Goal: Task Accomplishment & Management: Use online tool/utility

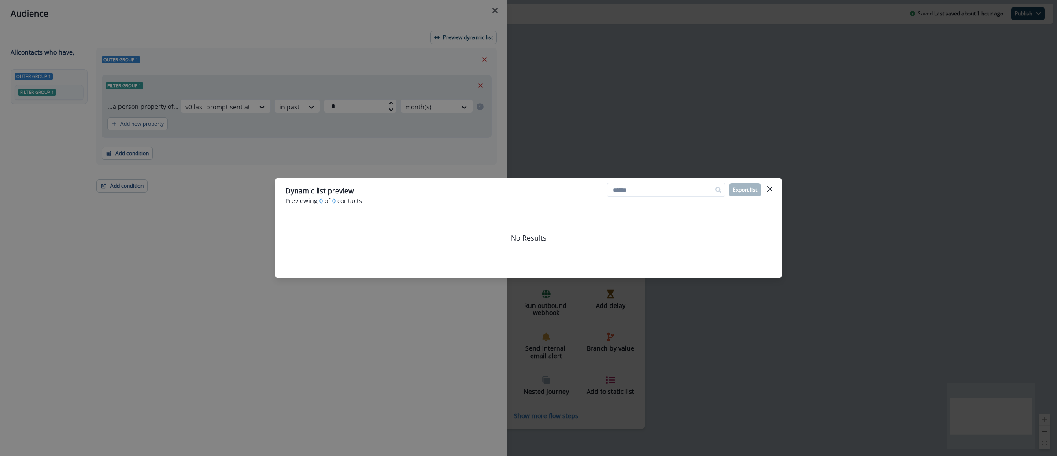
click at [702, 124] on div "Dynamic list preview Previewing 0 of 0 contacts Export list No Results" at bounding box center [528, 228] width 1057 height 456
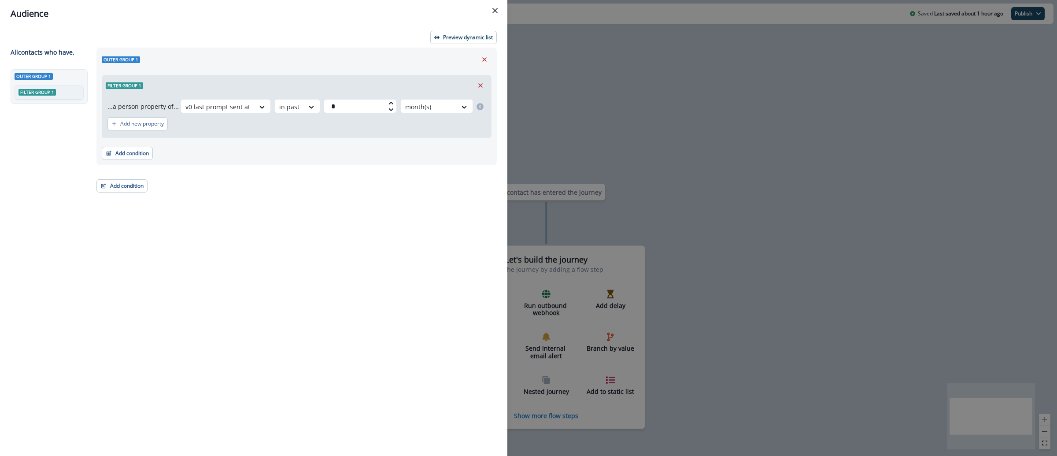
click at [575, 104] on div "Audience Preview dynamic list All contact s who have, Outer group 1 Filter grou…" at bounding box center [528, 228] width 1057 height 456
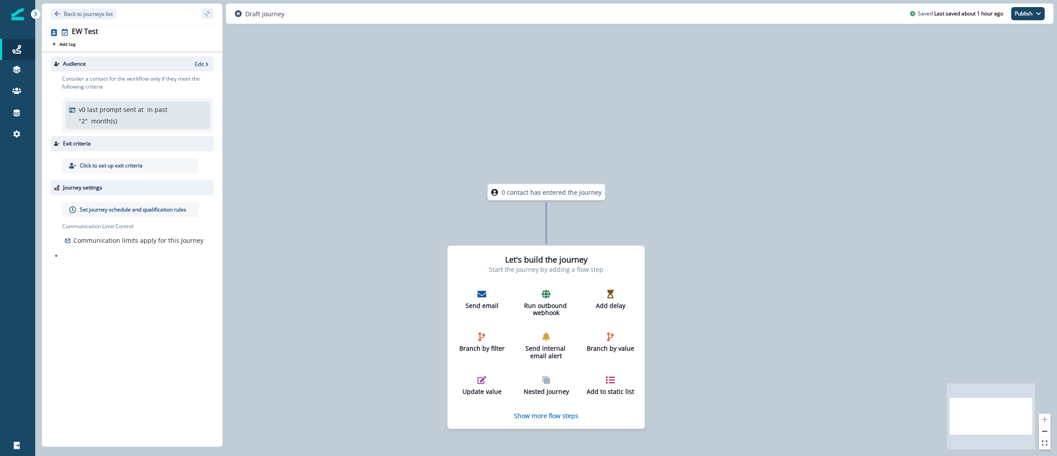
click at [15, 15] on img at bounding box center [17, 14] width 12 height 12
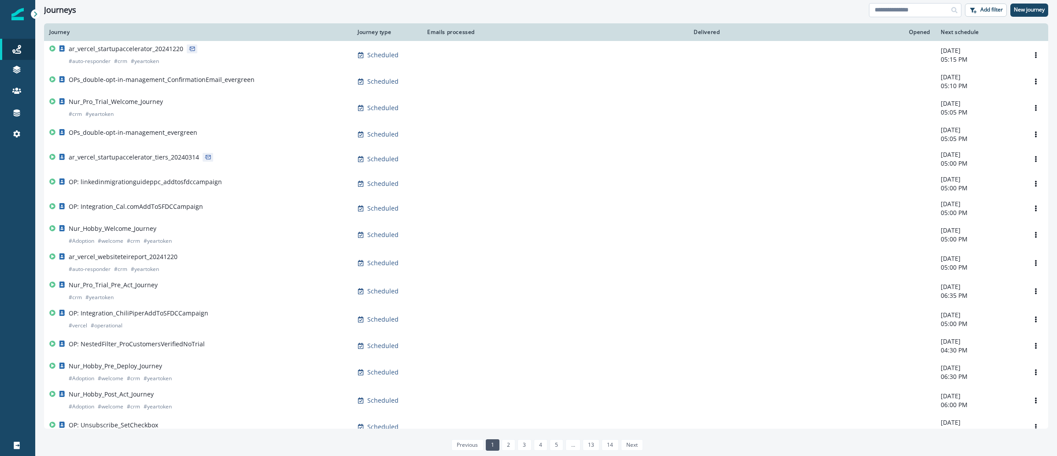
click at [926, 13] on input at bounding box center [915, 10] width 92 height 14
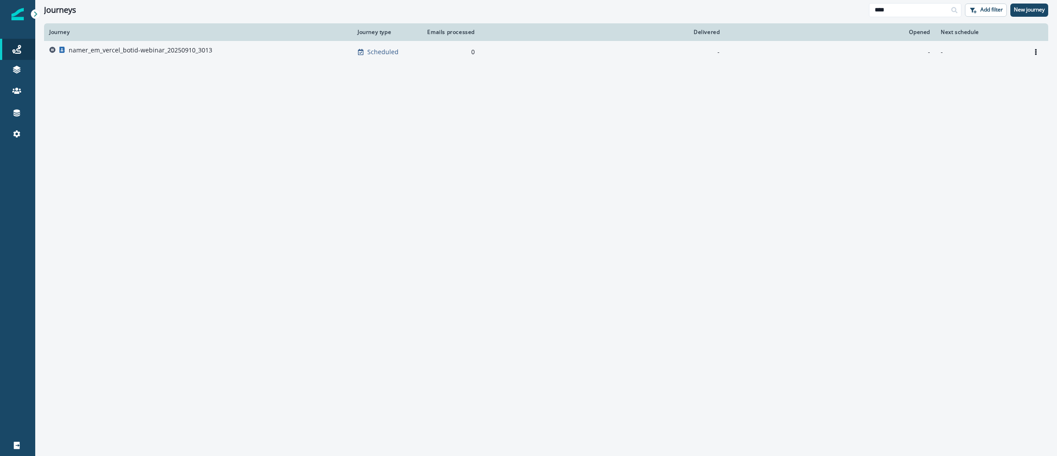
type input "****"
click at [188, 52] on p "namer_em_vercel_botid-webinar_20250910_3013" at bounding box center [141, 50] width 144 height 9
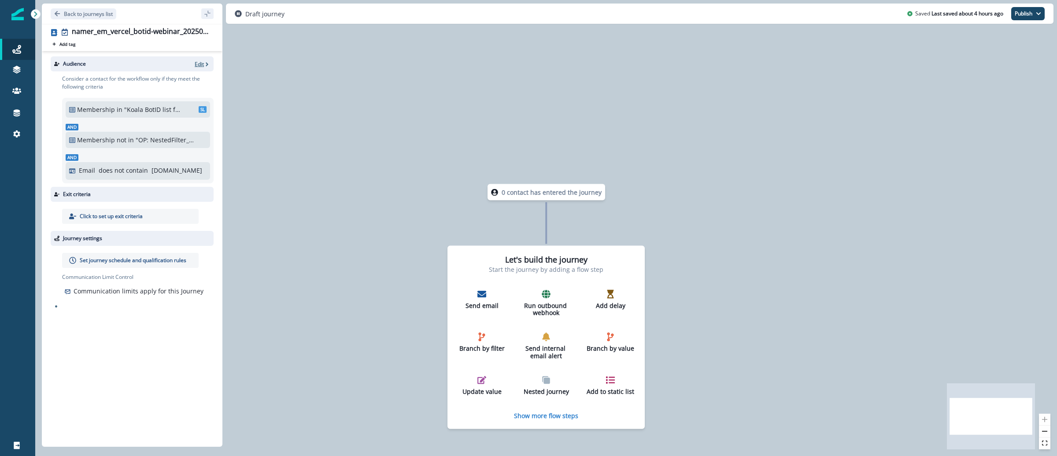
click at [197, 65] on p "Edit" at bounding box center [199, 63] width 9 height 7
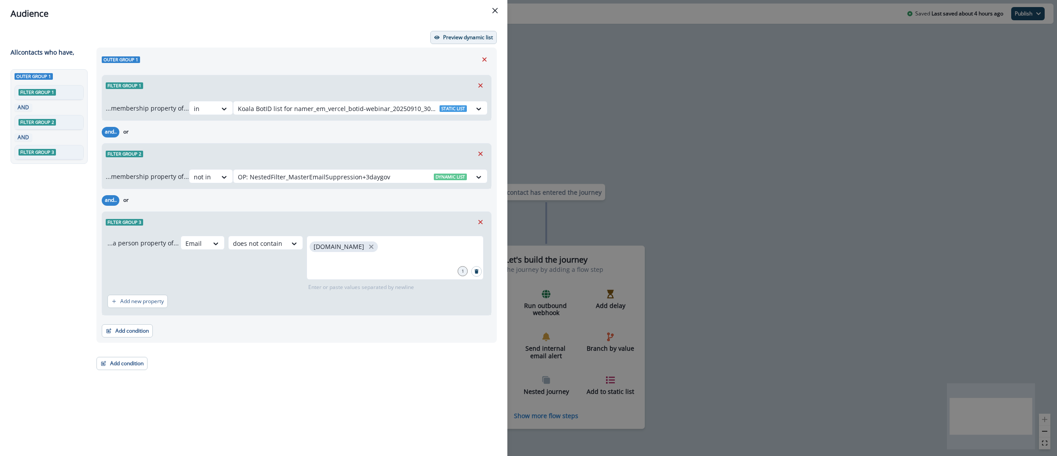
click at [448, 39] on p "Preview dynamic list" at bounding box center [468, 37] width 50 height 6
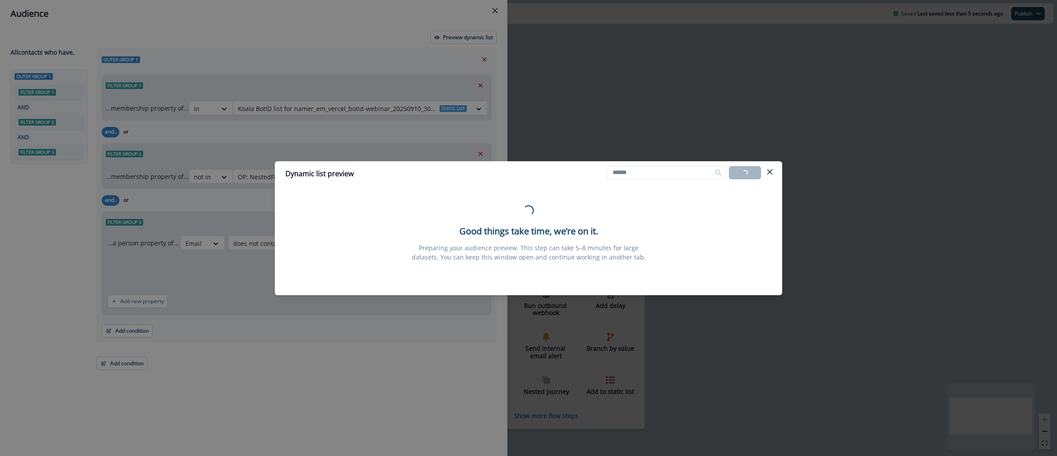
click at [667, 98] on div "Dynamic list preview Loading... Export list Loading... Good things take time, w…" at bounding box center [528, 228] width 1057 height 456
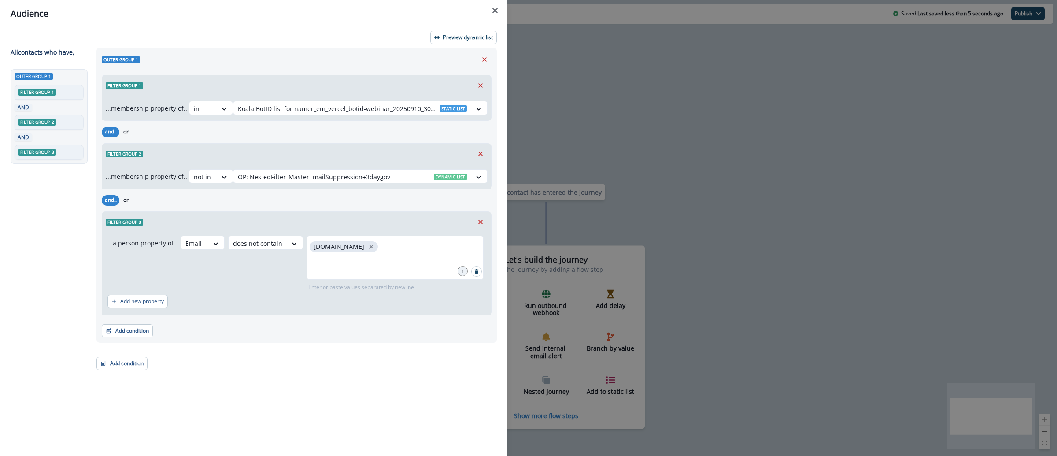
click at [532, 59] on div "Audience Preview dynamic list All contact s who have, Outer group 1 Filter grou…" at bounding box center [528, 228] width 1057 height 456
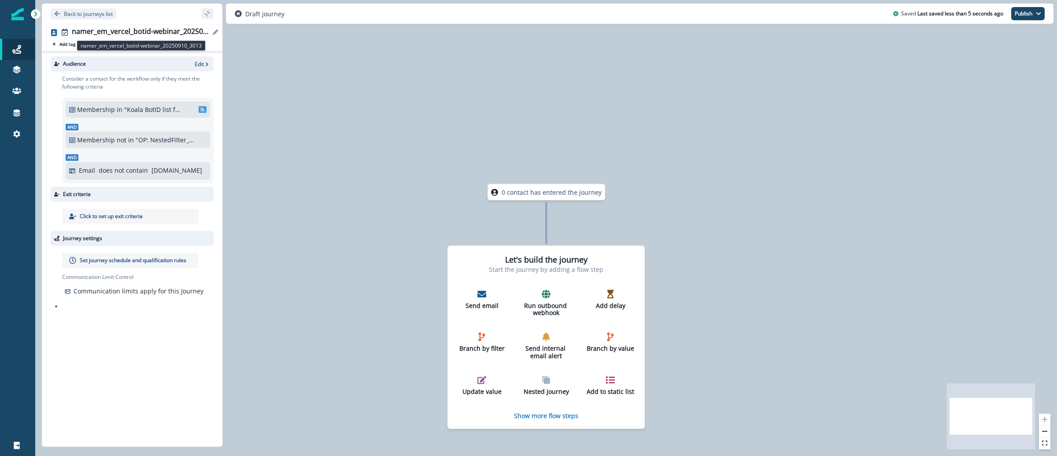
click at [117, 33] on div "namer_em_vercel_botid-webinar_20250910_3013" at bounding box center [141, 32] width 138 height 10
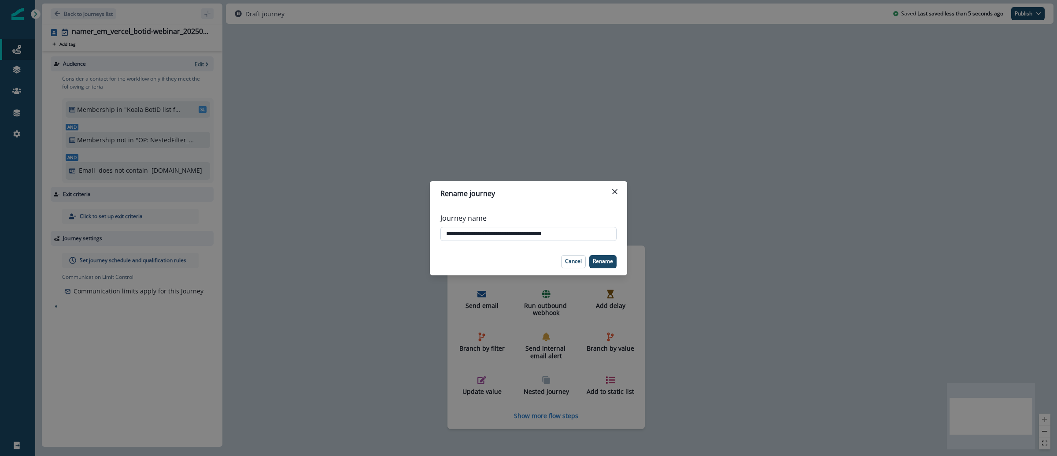
click at [467, 235] on input "**********" at bounding box center [528, 234] width 176 height 14
click at [468, 235] on input "**********" at bounding box center [528, 234] width 176 height 14
click at [529, 126] on div "**********" at bounding box center [528, 228] width 1057 height 456
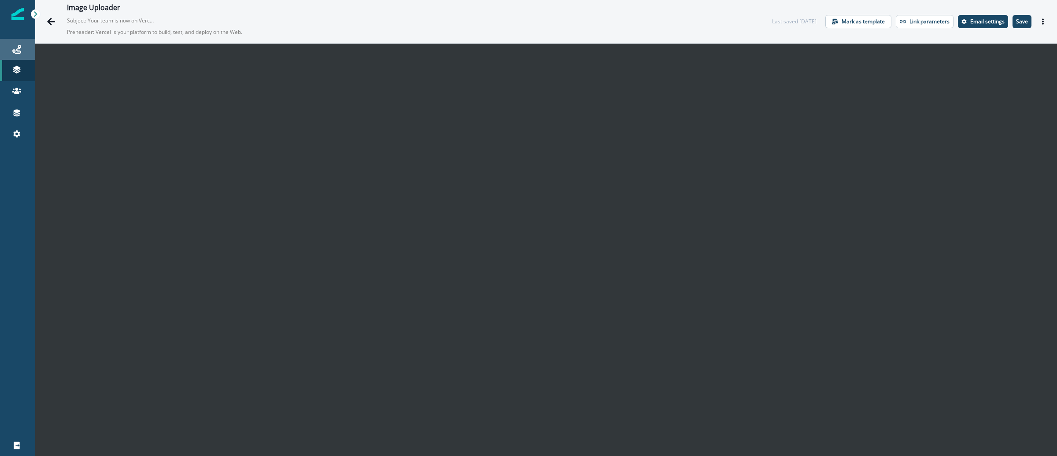
click at [16, 43] on link "Journeys" at bounding box center [17, 49] width 35 height 21
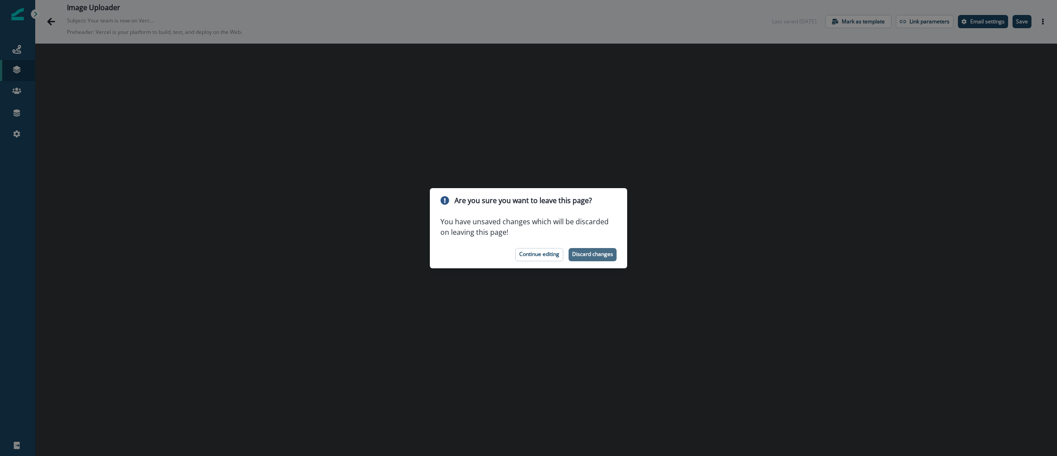
click at [604, 251] on p "Discard changes" at bounding box center [592, 254] width 41 height 6
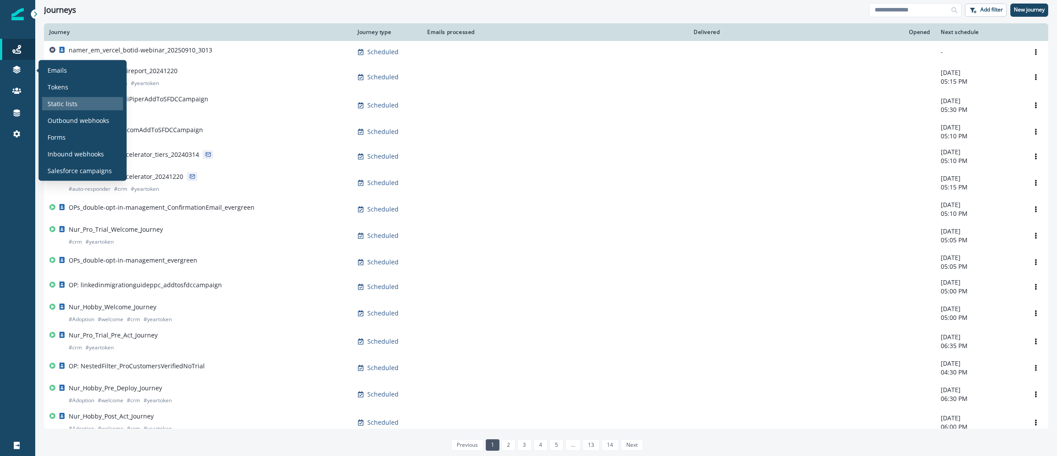
click at [59, 103] on p "Static lists" at bounding box center [63, 103] width 30 height 9
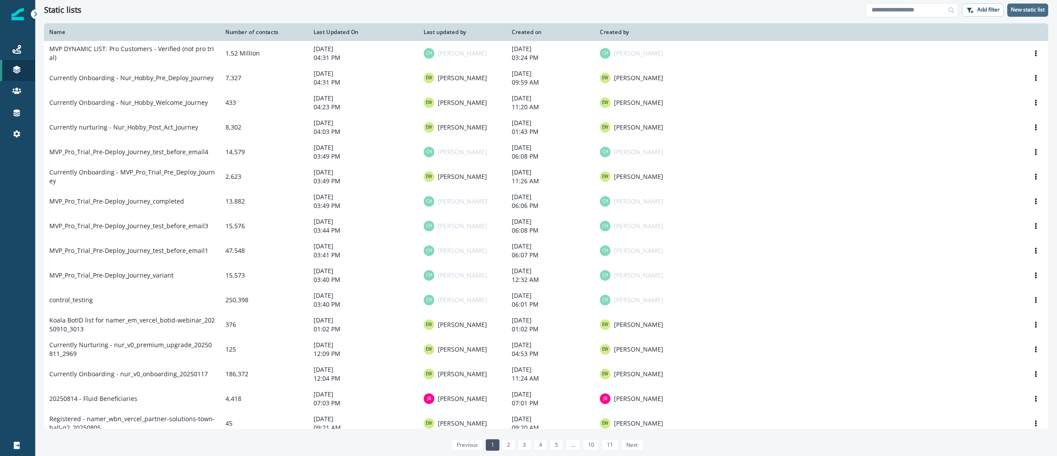
click at [1027, 14] on button "New static list" at bounding box center [1027, 10] width 41 height 13
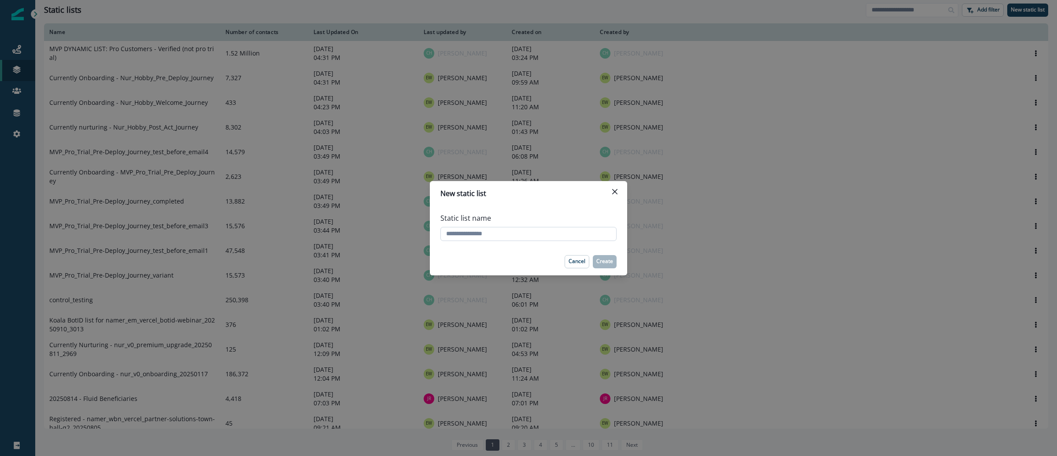
click at [557, 239] on input "Static list name" at bounding box center [528, 234] width 176 height 14
type input "**********"
click at [598, 264] on p "Create" at bounding box center [604, 261] width 17 height 6
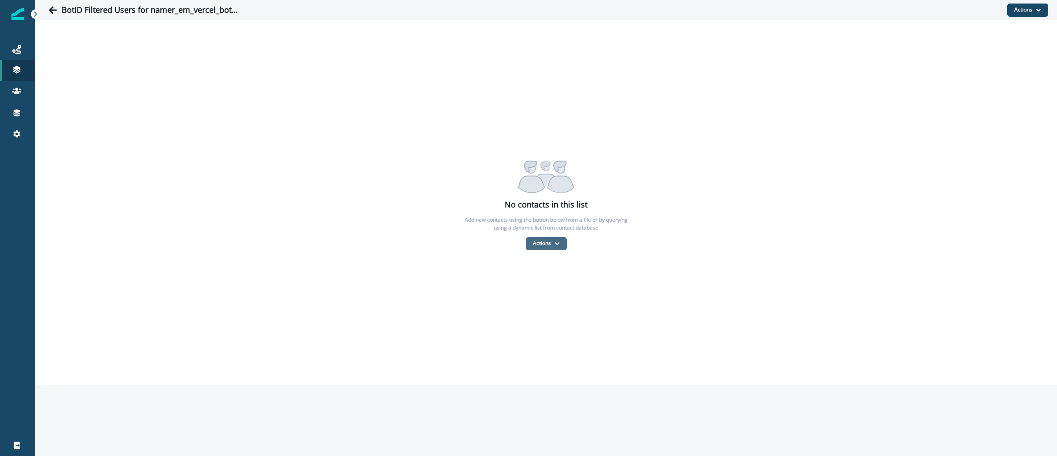
click at [547, 249] on button "Actions" at bounding box center [546, 243] width 41 height 13
click at [548, 244] on button "Actions" at bounding box center [546, 243] width 41 height 13
click at [550, 243] on button "Actions" at bounding box center [546, 243] width 41 height 13
click at [550, 282] on button "From a CSV file" at bounding box center [565, 280] width 78 height 15
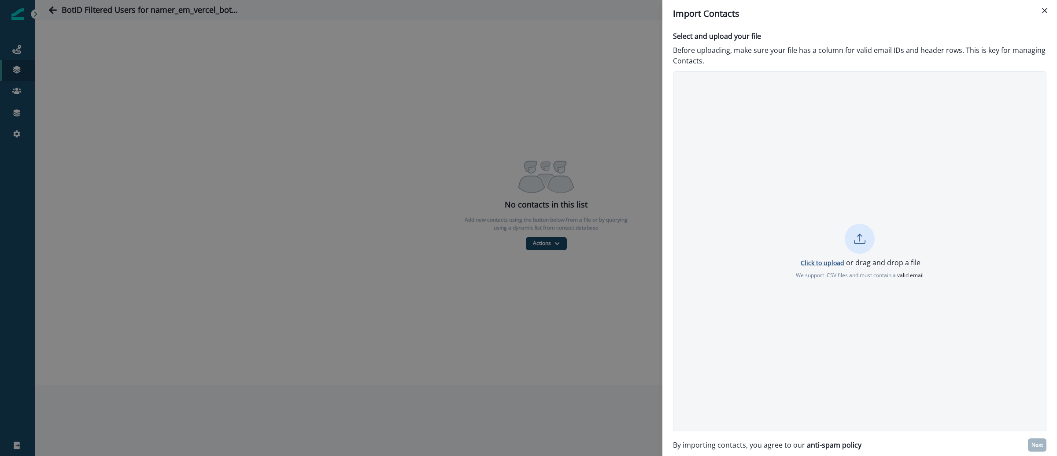
click at [813, 260] on p "Click to upload" at bounding box center [823, 263] width 44 height 8
click at [1037, 445] on p "Next" at bounding box center [1036, 445] width 11 height 6
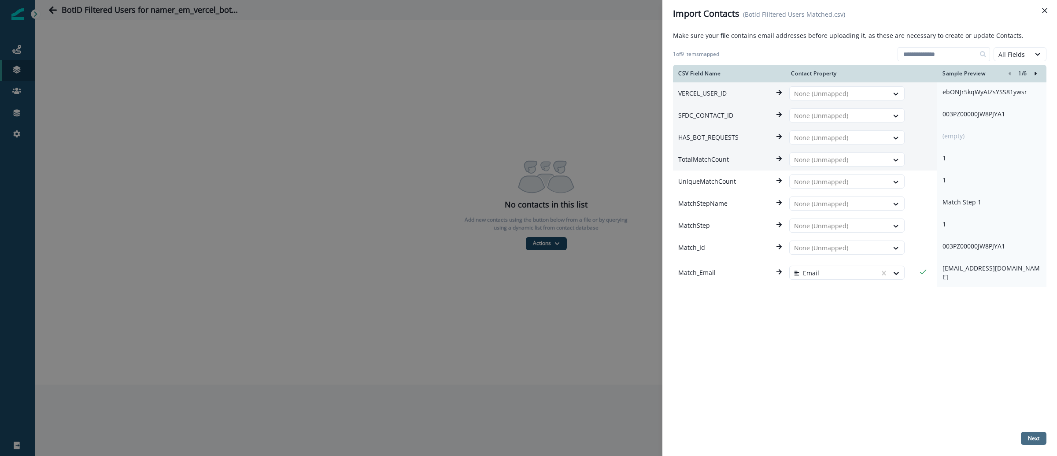
click at [1032, 440] on p "Next" at bounding box center [1033, 438] width 11 height 6
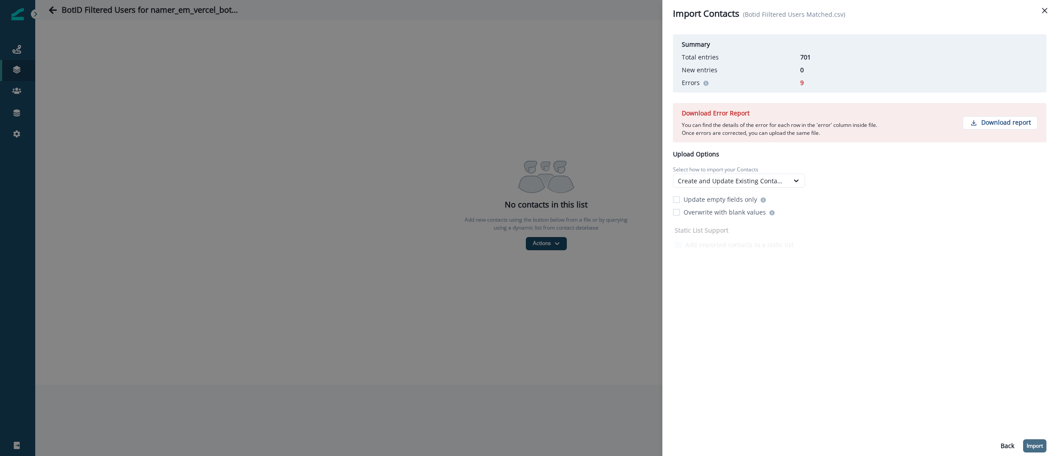
click at [1039, 444] on p "Import" at bounding box center [1035, 446] width 16 height 6
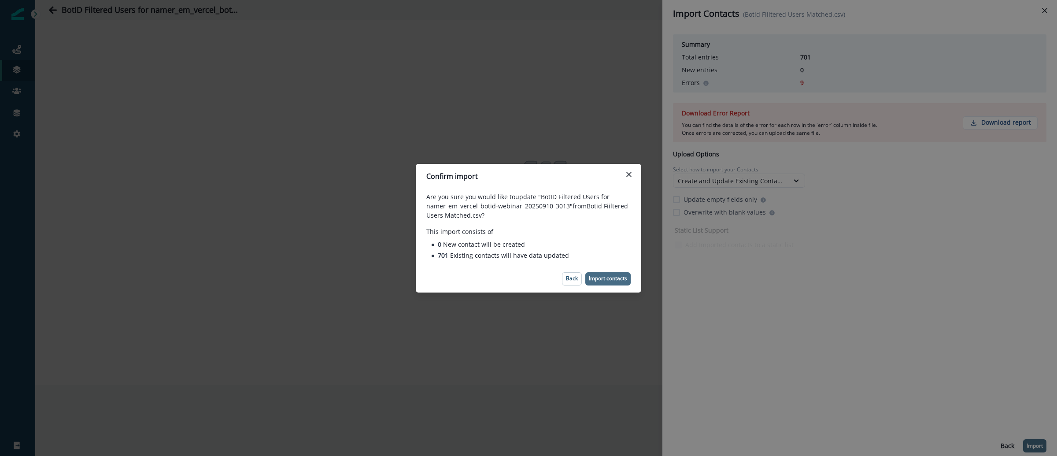
click at [622, 279] on p "Import contacts" at bounding box center [608, 278] width 38 height 6
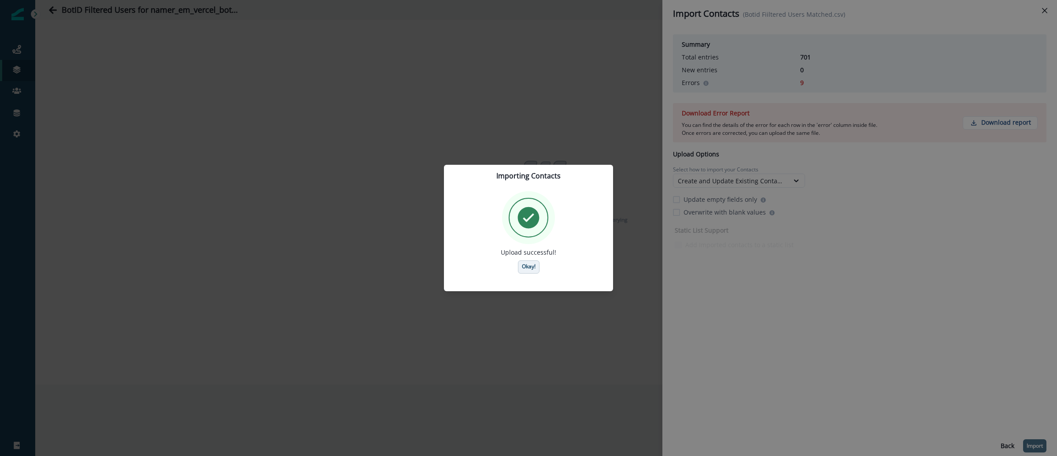
click at [525, 266] on p "Okay!" at bounding box center [529, 266] width 14 height 6
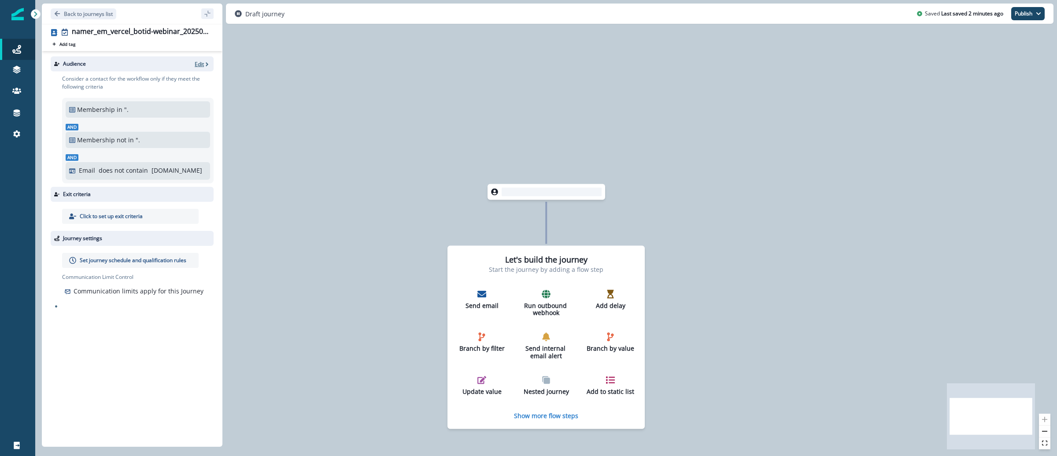
click at [207, 63] on icon "button" at bounding box center [207, 64] width 3 height 4
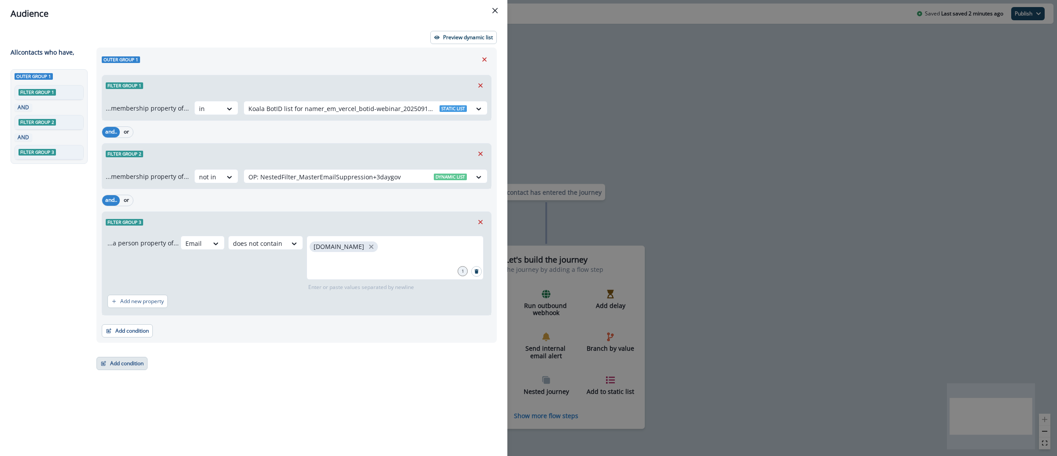
click at [136, 363] on button "Add condition" at bounding box center [121, 363] width 51 height 13
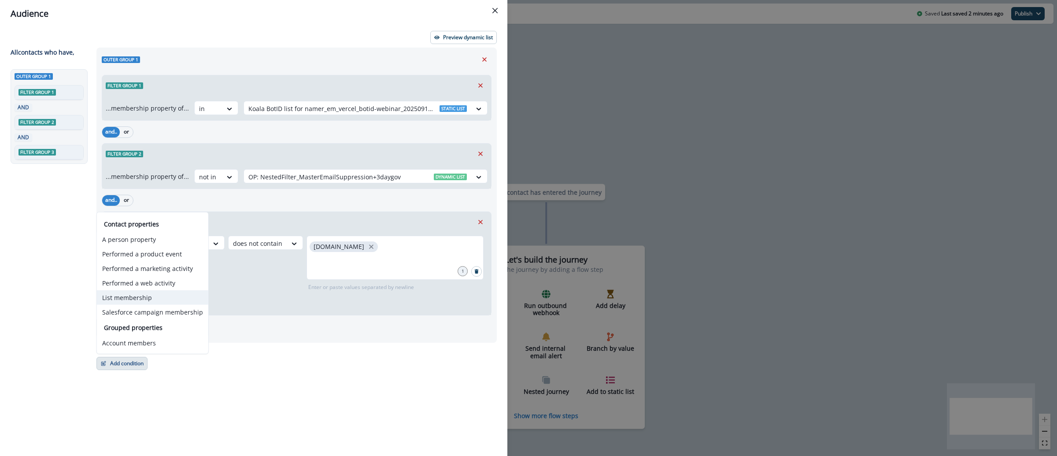
click at [150, 292] on button "List membership" at bounding box center [152, 297] width 111 height 15
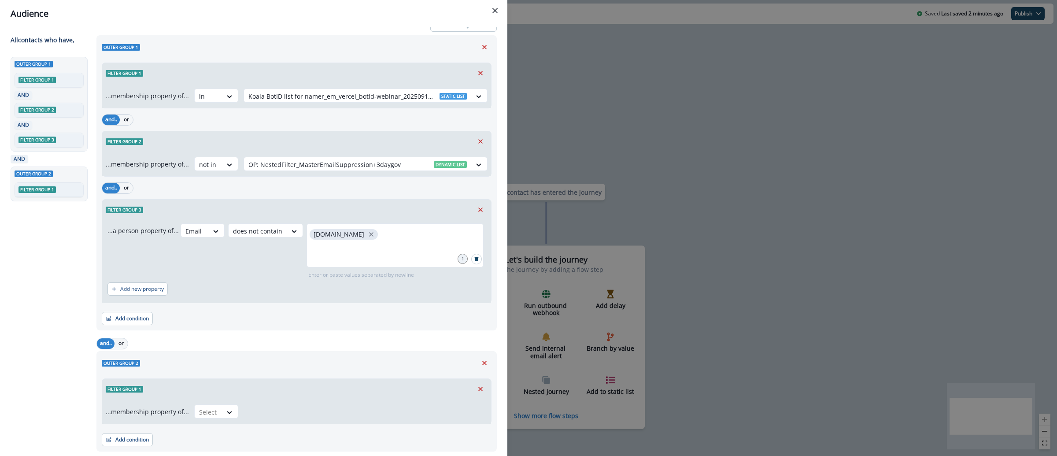
scroll to position [40, 0]
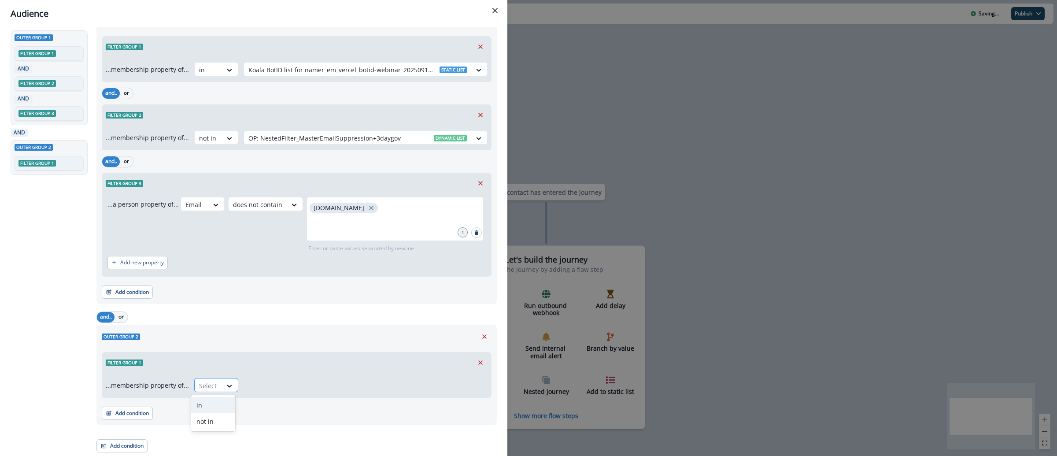
click at [211, 388] on div at bounding box center [208, 385] width 18 height 11
click at [214, 409] on div "in" at bounding box center [213, 405] width 44 height 16
click at [260, 387] on div at bounding box center [357, 385] width 218 height 11
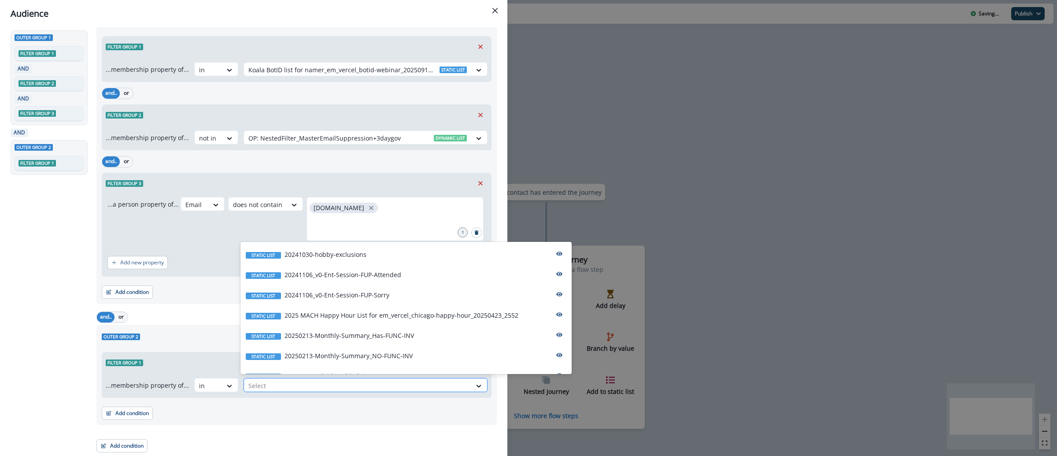
paste input "**********"
type input "**********"
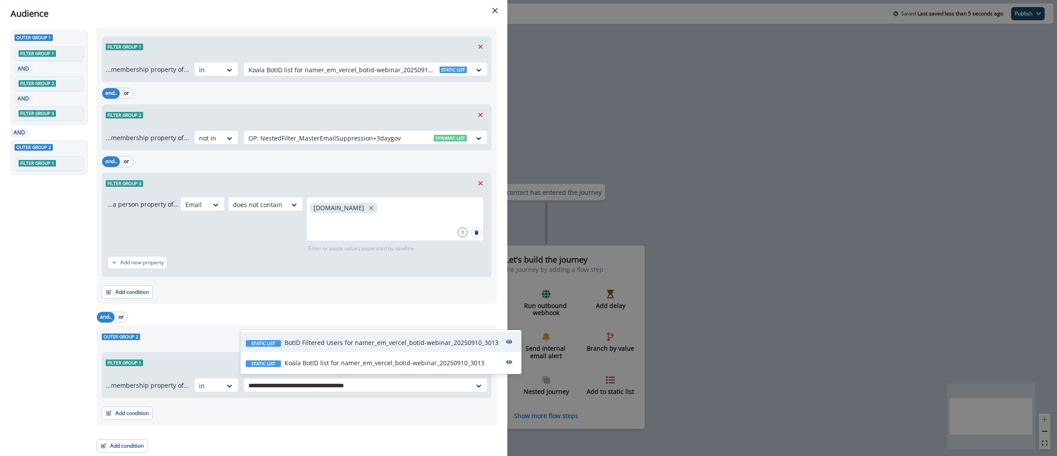
click at [334, 347] on p "BotID Filtered Users for namer_em_vercel_botid-webinar_20250910_3013" at bounding box center [391, 342] width 214 height 9
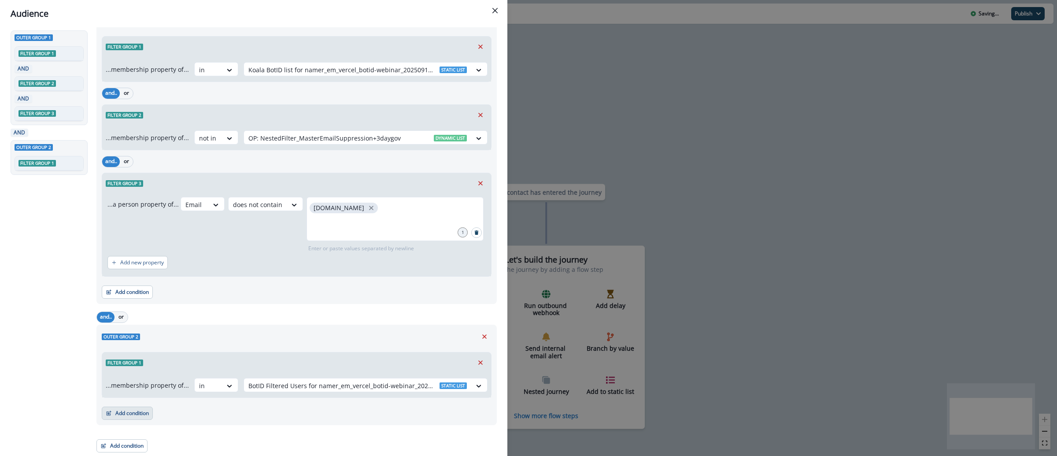
click at [123, 413] on button "Add condition" at bounding box center [127, 412] width 51 height 13
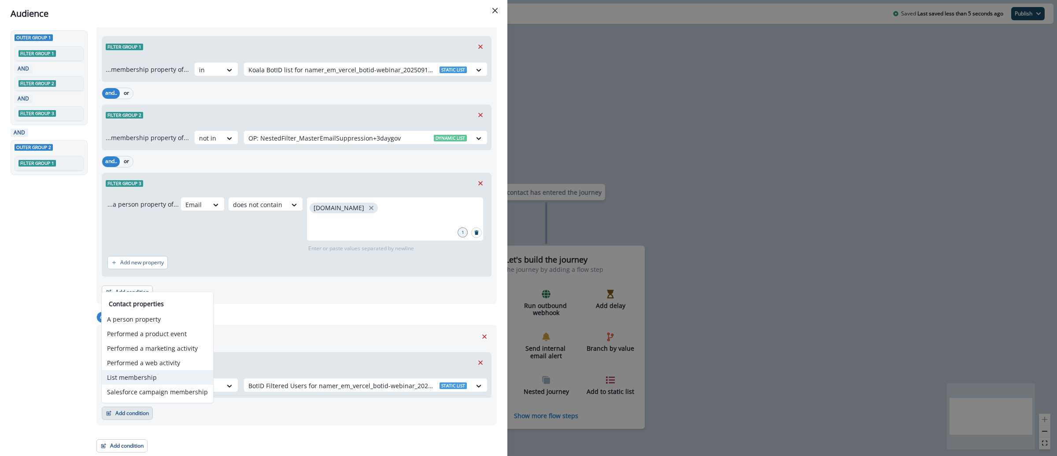
click at [189, 379] on button "List membership" at bounding box center [157, 377] width 111 height 15
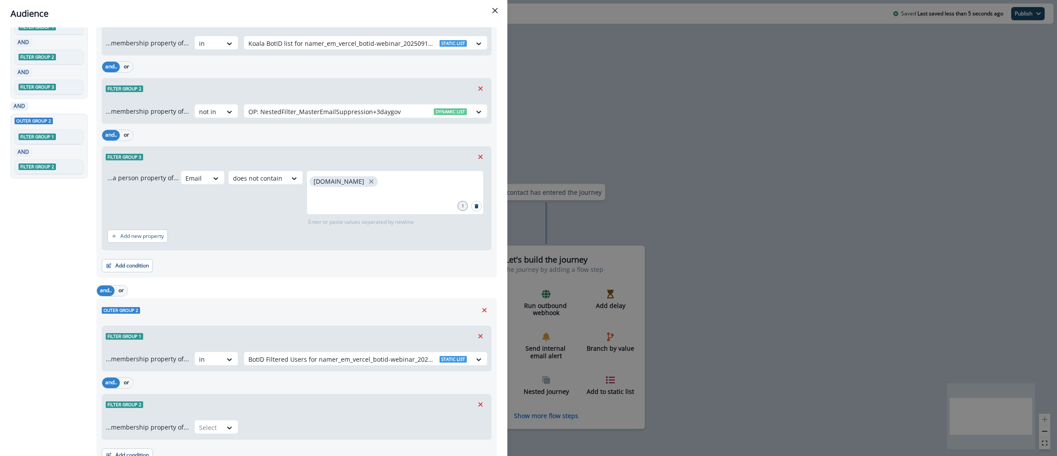
scroll to position [108, 0]
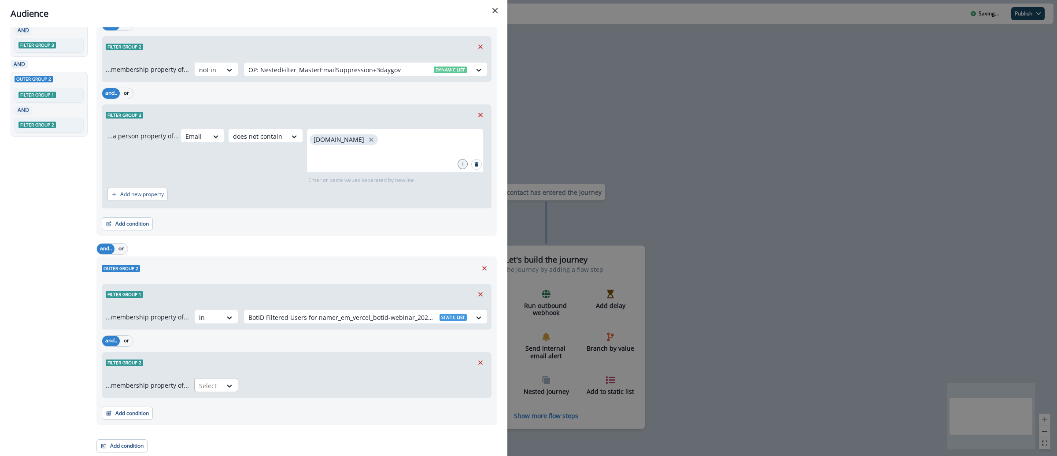
click at [208, 390] on div at bounding box center [208, 385] width 18 height 11
click at [211, 417] on div "not in" at bounding box center [213, 422] width 44 height 16
click at [274, 380] on div at bounding box center [357, 385] width 218 height 11
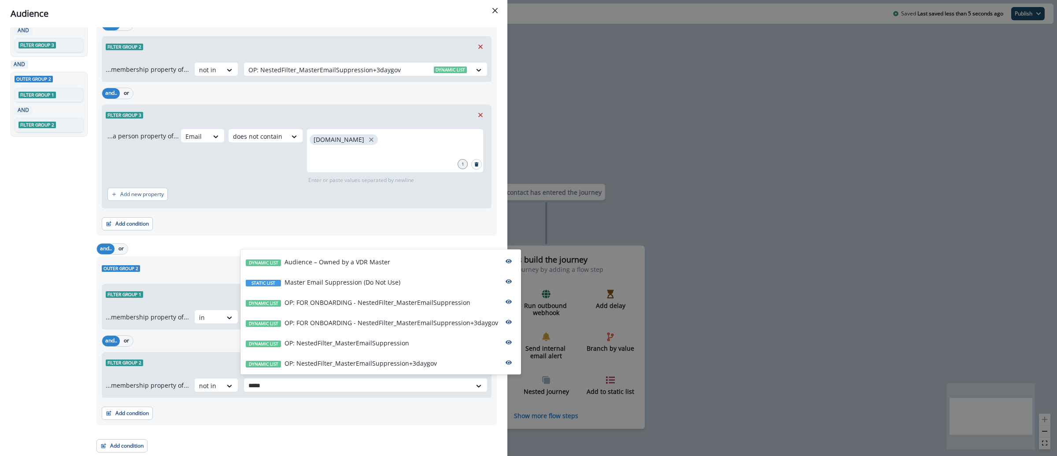
type input "******"
click at [328, 368] on p "OP: NestedFilter_MasterEmailSuppression+3daygov" at bounding box center [360, 362] width 152 height 9
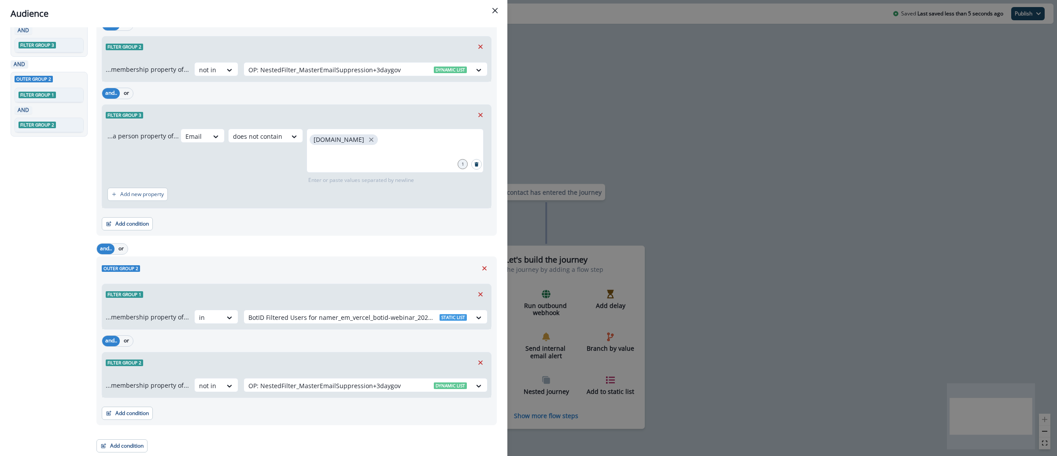
click at [110, 420] on div "Outer group 2 Filter group 1 ...membership property of... in BotID Filtered Use…" at bounding box center [296, 340] width 400 height 169
click at [120, 408] on button "Add condition" at bounding box center [127, 412] width 51 height 13
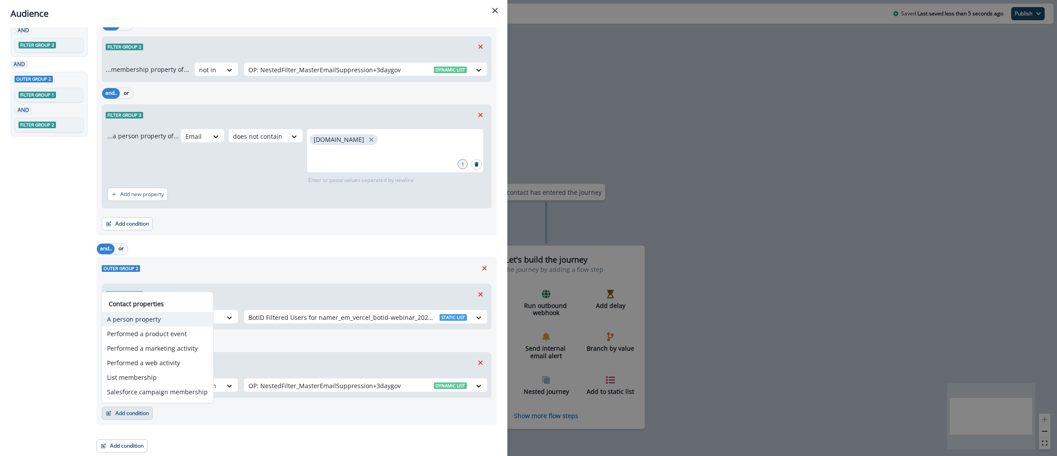
click at [159, 316] on button "A person property" at bounding box center [157, 319] width 111 height 15
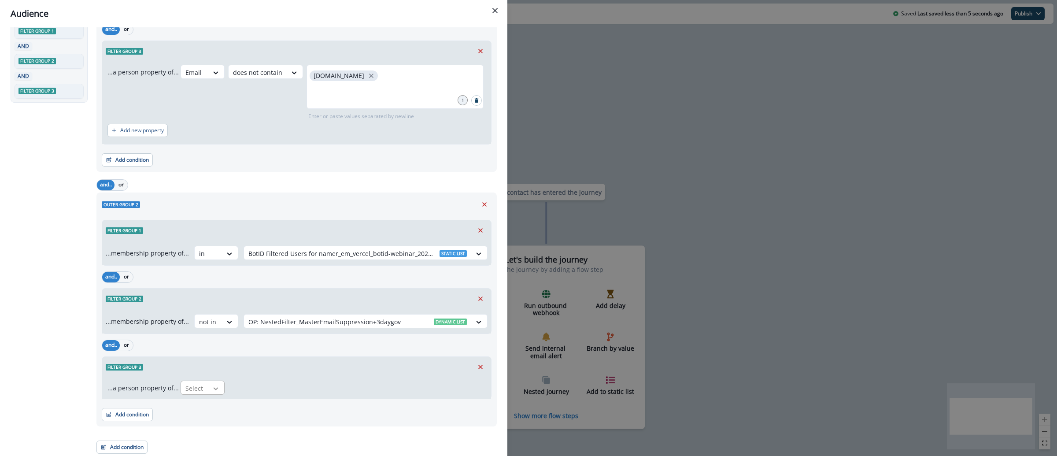
scroll to position [173, 0]
click at [209, 386] on div at bounding box center [215, 387] width 15 height 9
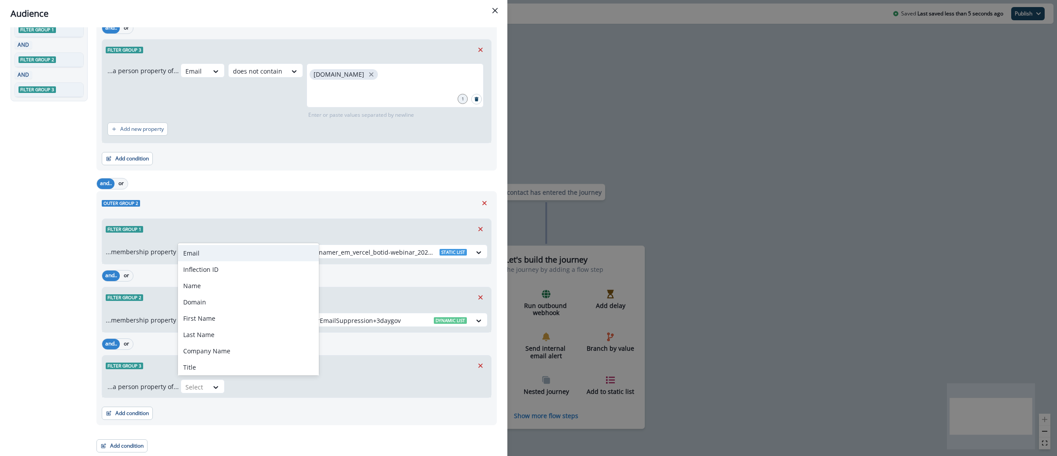
click at [203, 255] on div "Email" at bounding box center [248, 253] width 141 height 16
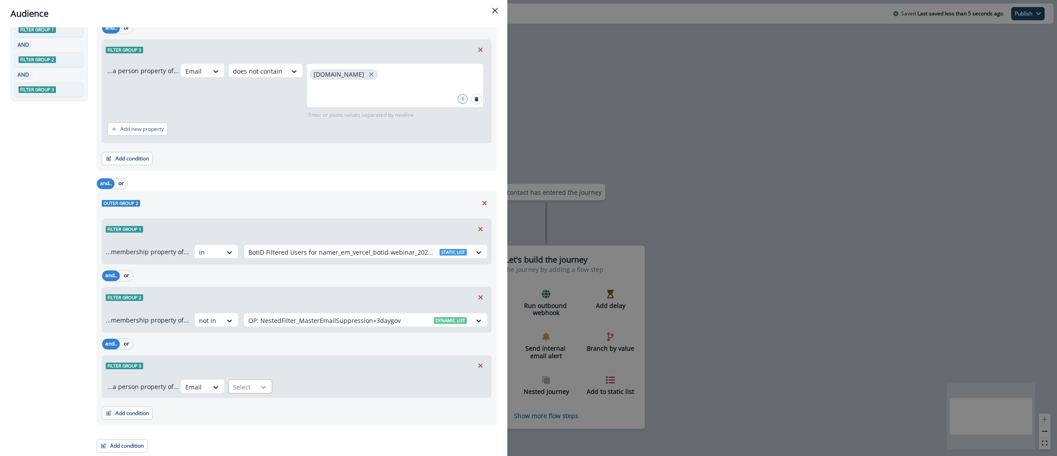
click at [264, 383] on icon at bounding box center [263, 387] width 8 height 9
type input "*"
click at [281, 352] on div "does not contain" at bounding box center [259, 349] width 69 height 16
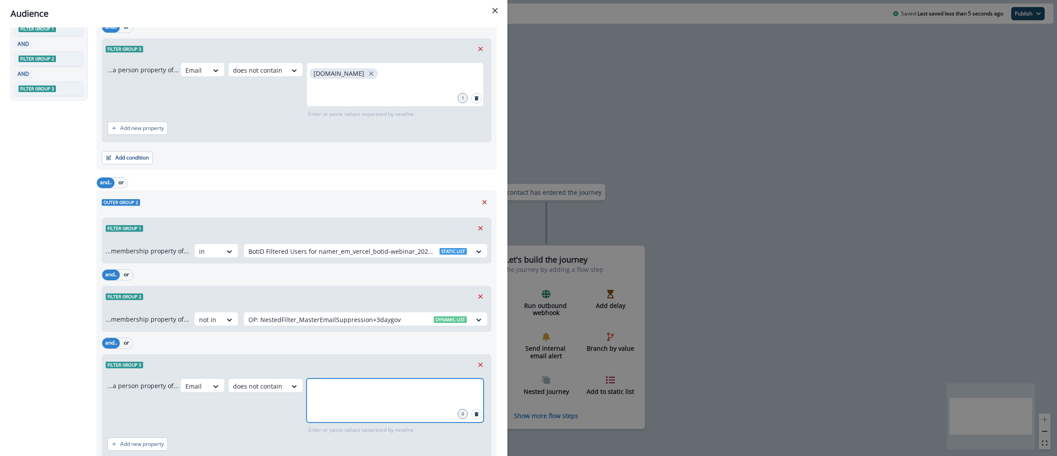
click at [325, 388] on input "text" at bounding box center [395, 390] width 174 height 18
type input "**********"
click at [124, 180] on button "or" at bounding box center [121, 182] width 13 height 11
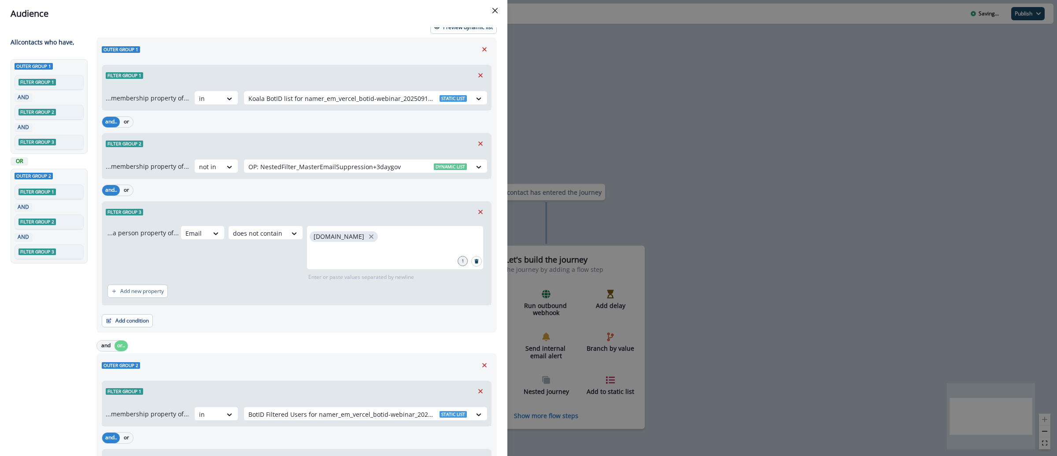
scroll to position [0, 0]
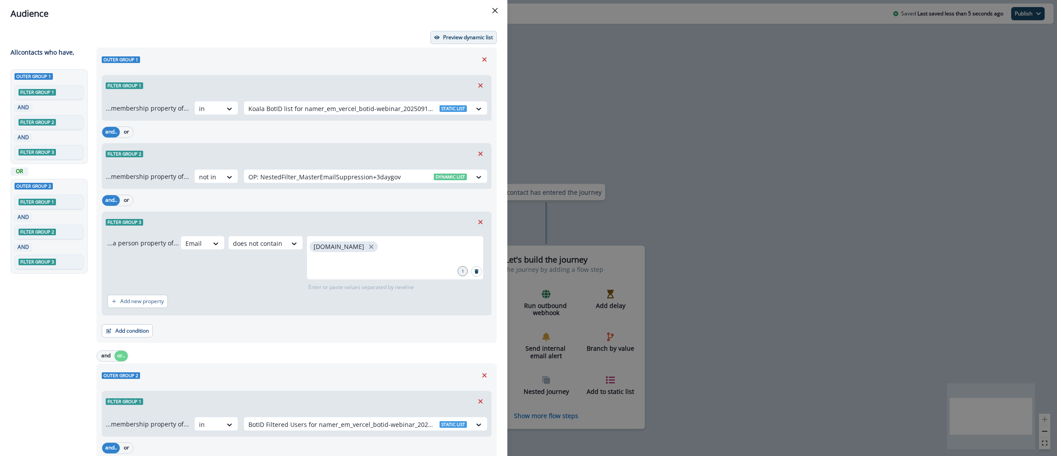
click at [452, 42] on button "Preview dynamic list" at bounding box center [463, 37] width 66 height 13
